Goal: Navigation & Orientation: Find specific page/section

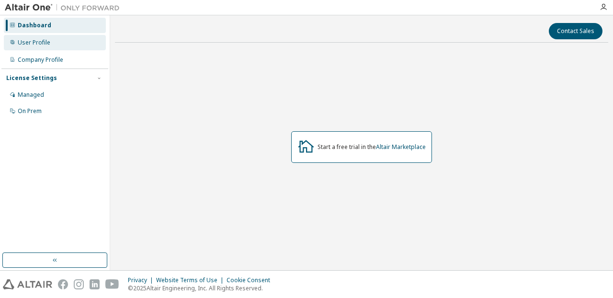
click at [36, 47] on div "User Profile" at bounding box center [55, 42] width 102 height 15
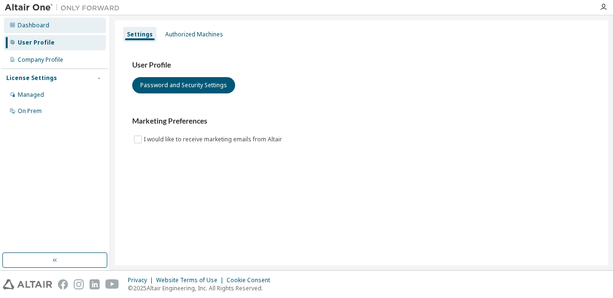
click at [19, 29] on div "Dashboard" at bounding box center [55, 25] width 102 height 15
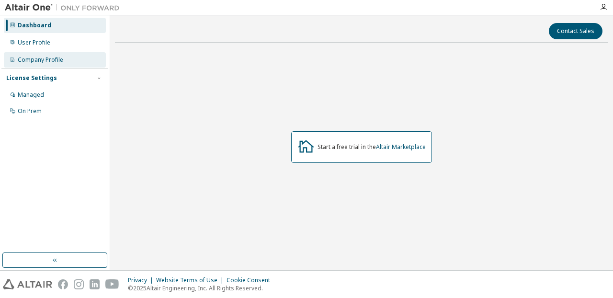
click at [33, 65] on div "Company Profile" at bounding box center [55, 59] width 102 height 15
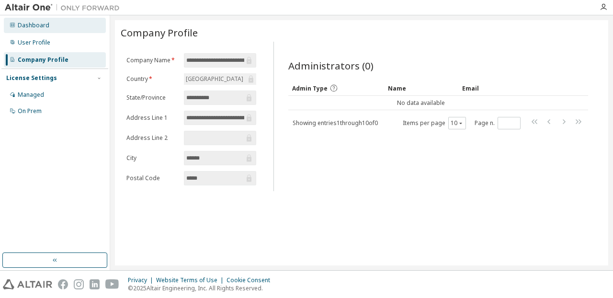
click at [38, 30] on div "Dashboard" at bounding box center [55, 25] width 102 height 15
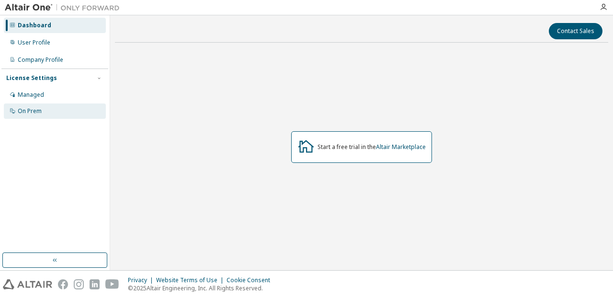
click at [57, 110] on div "On Prem" at bounding box center [55, 110] width 102 height 15
